Goal: Communication & Community: Answer question/provide support

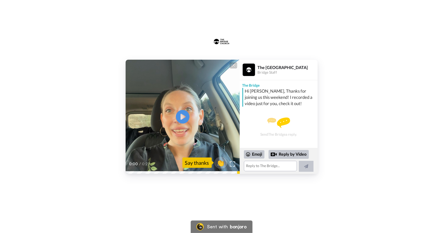
click at [181, 117] on icon "Play/Pause" at bounding box center [183, 117] width 14 height 25
click at [254, 165] on textarea at bounding box center [270, 166] width 53 height 10
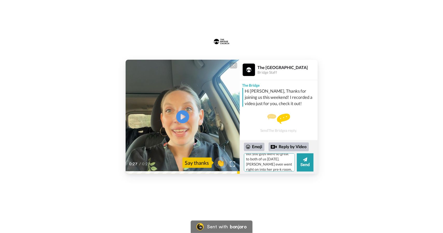
scroll to position [46, 0]
type textarea "Thank you so much! I hope you have a great week, as well! Daisy and I both love…"
click at [300, 166] on button "Send" at bounding box center [305, 162] width 17 height 18
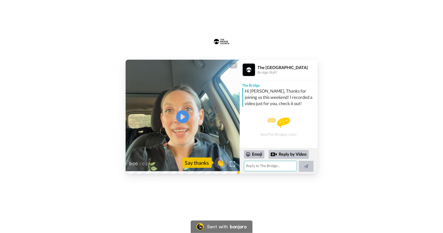
click at [272, 168] on textarea at bounding box center [270, 166] width 53 height 10
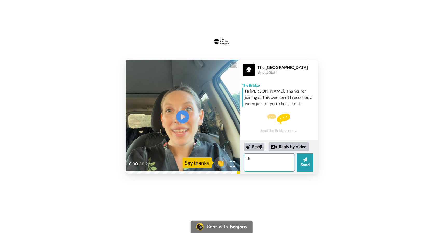
type textarea "T"
type textarea "Thank you so much! [PERSON_NAME] and I enjoyed [DATE] a lot! She even went righ…"
click at [302, 164] on button "Send" at bounding box center [305, 162] width 17 height 18
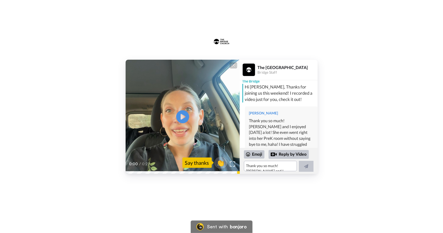
scroll to position [40, 0]
